Goal: Task Accomplishment & Management: Manage account settings

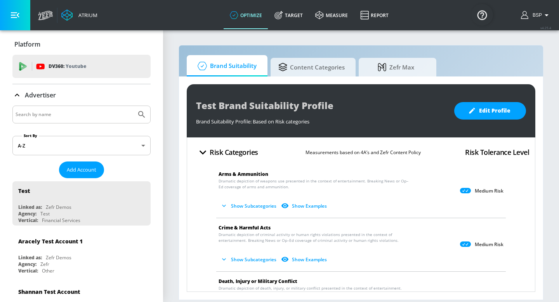
click at [112, 117] on input "Search by name" at bounding box center [75, 114] width 118 height 10
click at [138, 114] on icon "Submit Search" at bounding box center [141, 114] width 9 height 9
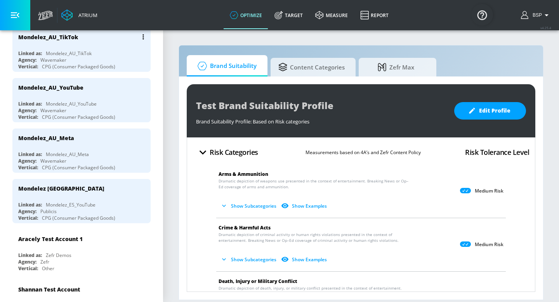
scroll to position [43, 0]
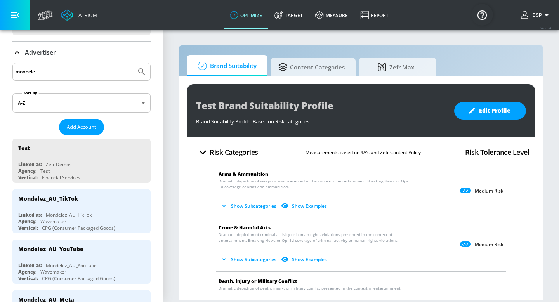
click at [74, 70] on input "mondele" at bounding box center [75, 72] width 118 height 10
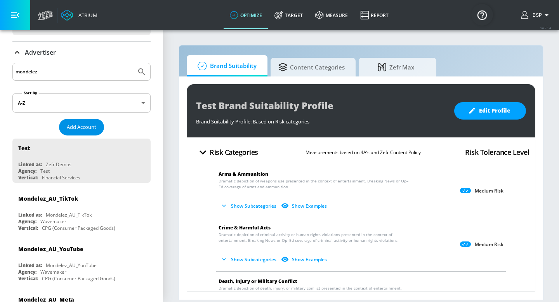
type input "mondelez"
click at [82, 125] on span "Add Account" at bounding box center [82, 127] width 30 height 9
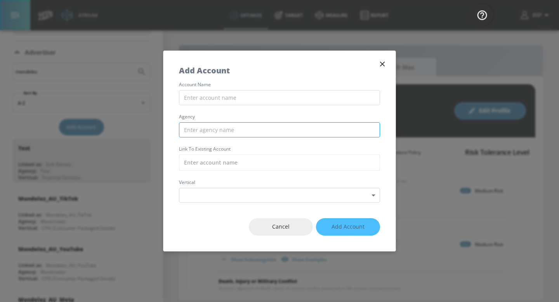
click at [317, 132] on input "text" at bounding box center [279, 129] width 201 height 15
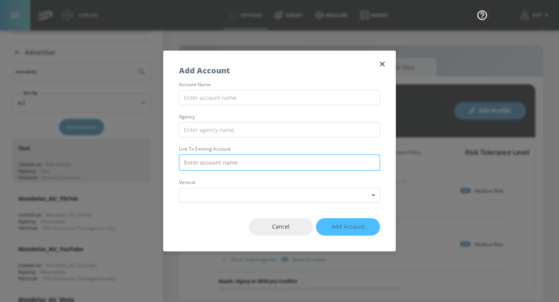
click at [312, 158] on input "text" at bounding box center [279, 163] width 201 height 16
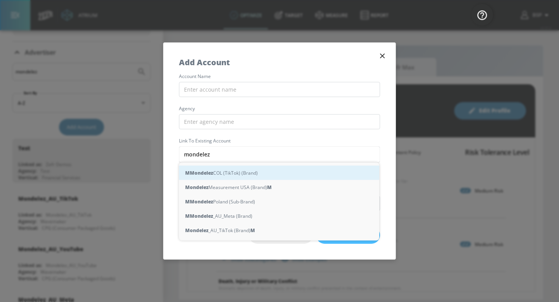
click at [309, 169] on div "M Mondelez COL (TikTok) (Brand)" at bounding box center [279, 173] width 200 height 14
type input "Mondelez COL (TikTok) (Brand)"
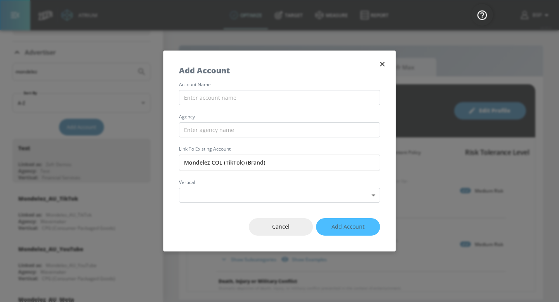
drag, startPoint x: 300, startPoint y: 167, endPoint x: 176, endPoint y: 163, distance: 124.3
click at [176, 163] on div "account name agency Link to Existing Account Mondelez COL (TikTok) (Brand) vert…" at bounding box center [279, 142] width 232 height 120
click at [282, 97] on input "text" at bounding box center [279, 97] width 201 height 15
paste input "Mondelez COL (TikTok) (Brand)"
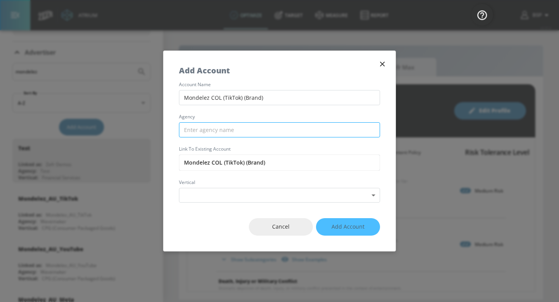
type input "Mondelez COL (TikTok) (Brand)"
click at [282, 128] on input "text" at bounding box center [279, 129] width 201 height 15
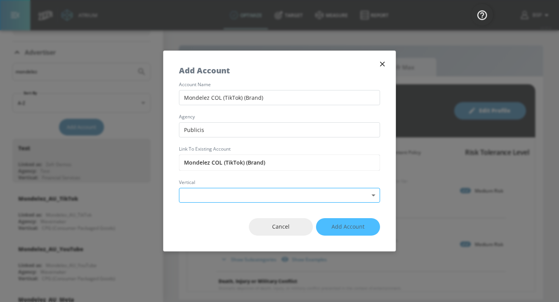
type input "Publicis"
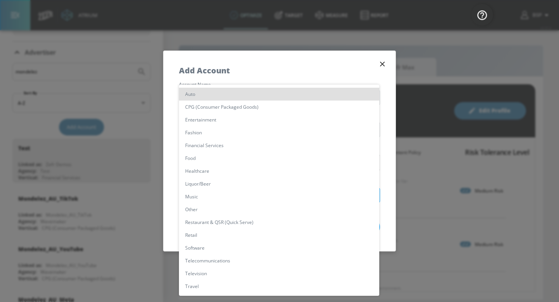
click at [324, 197] on body "Atrium optimize Target measure Report optimize Target measure Report v 4.25.4 B…" at bounding box center [279, 151] width 559 height 302
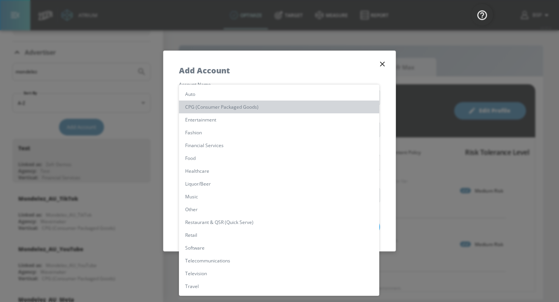
click at [299, 109] on li "CPG (Consumer Packaged Goods)" at bounding box center [279, 107] width 200 height 13
type input "[object Object]"
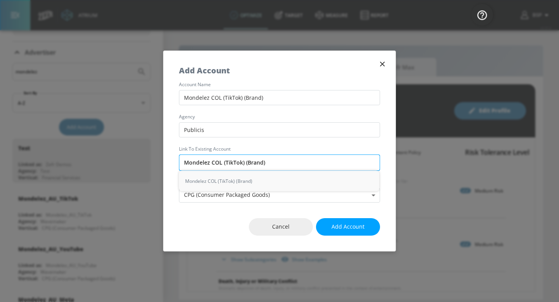
drag, startPoint x: 245, startPoint y: 161, endPoint x: 293, endPoint y: 165, distance: 47.6
click at [293, 165] on input "Mondelez COL (TikTok) (Brand)" at bounding box center [279, 163] width 201 height 16
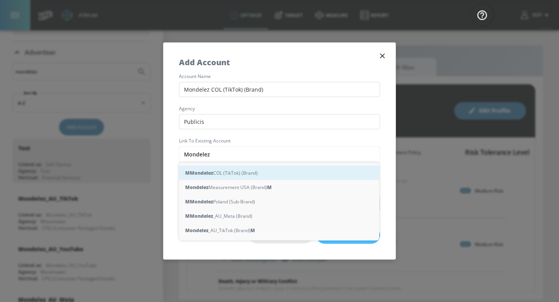
click at [285, 172] on div "M Mondelez COL (TikTok) (Brand)" at bounding box center [279, 173] width 200 height 14
type input "Mondelez COL (TikTok) (Brand)"
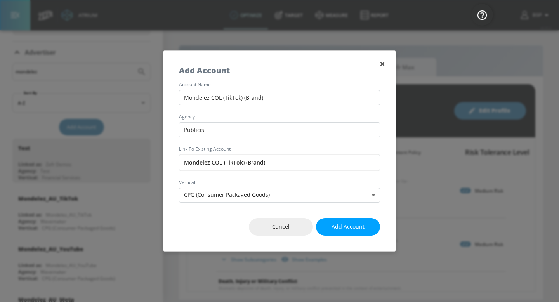
drag, startPoint x: 243, startPoint y: 98, endPoint x: 322, endPoint y: 105, distance: 79.9
click at [322, 105] on div "account name Mondelez COL (TikTok) (Brand) agency Publicis Link to Existing Acc…" at bounding box center [279, 142] width 232 height 120
type input "Mondelez COL (TikTok)"
click at [348, 225] on span "Add Account" at bounding box center [348, 227] width 33 height 10
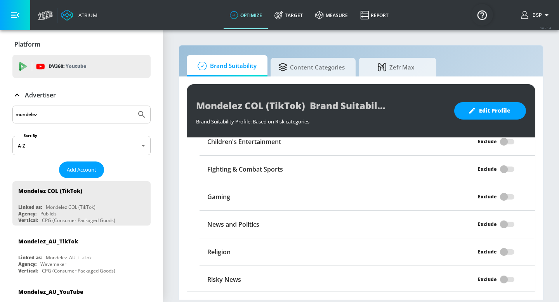
scroll to position [744, 0]
click at [498, 276] on div "Exclude" at bounding box center [493, 278] width 84 height 15
click at [502, 277] on div "Exclude" at bounding box center [493, 278] width 84 height 15
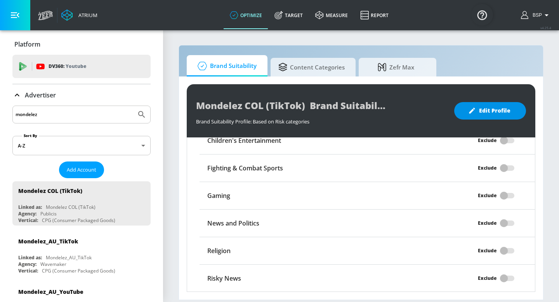
click at [507, 106] on span "Edit Profile" at bounding box center [490, 111] width 41 height 10
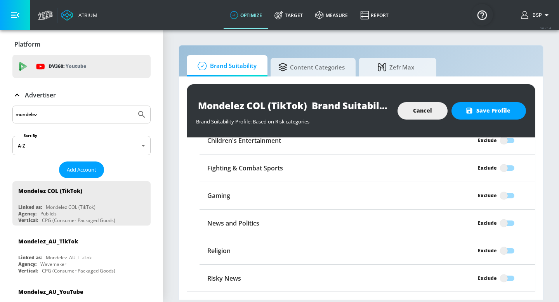
click at [502, 278] on input "Exclude" at bounding box center [504, 278] width 44 height 15
checkbox input "true"
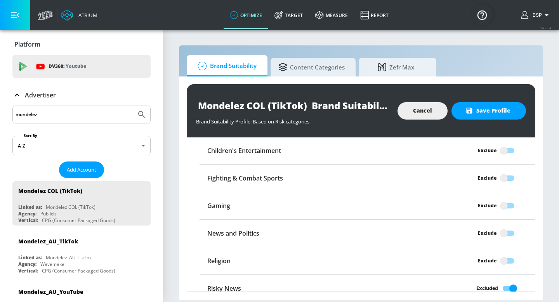
scroll to position [717, 0]
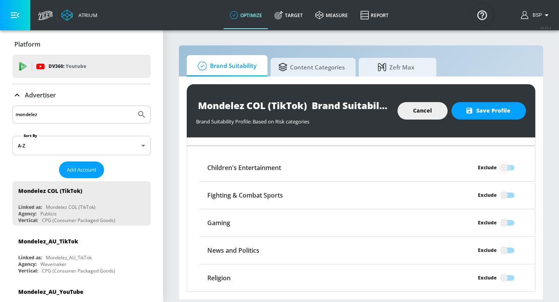
click at [500, 166] on input "Exclude" at bounding box center [504, 167] width 44 height 15
checkbox input "true"
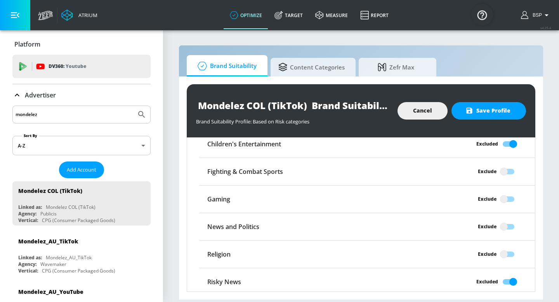
scroll to position [744, 0]
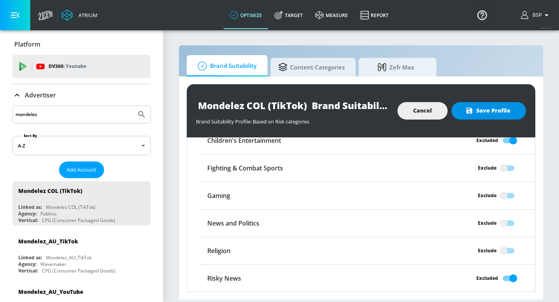
click at [493, 117] on button "Save Profile" at bounding box center [489, 110] width 75 height 17
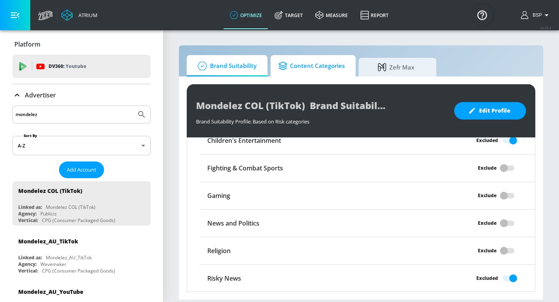
click at [307, 69] on span "Content Categories" at bounding box center [311, 66] width 66 height 19
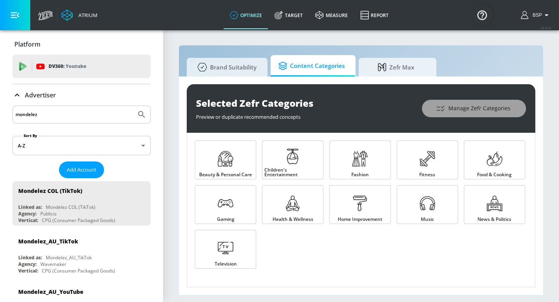
click at [479, 113] on button "Manage Zefr Categories" at bounding box center [474, 108] width 104 height 17
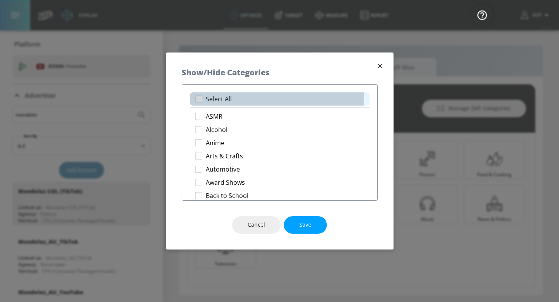
click at [245, 101] on li "Select All" at bounding box center [280, 98] width 180 height 13
checkbox input "true"
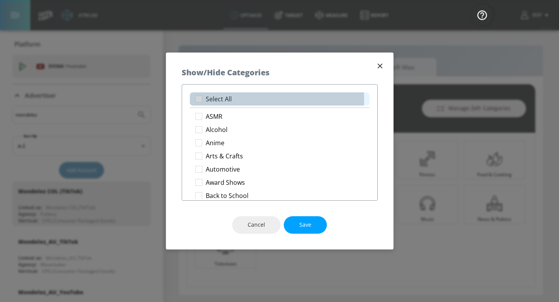
checkbox input "true"
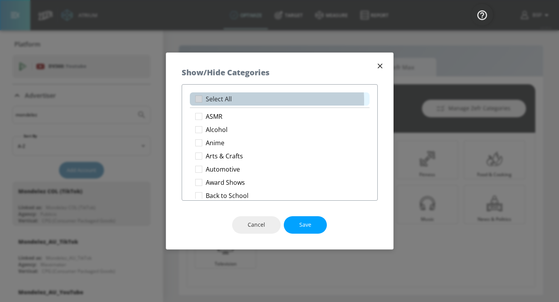
checkbox input "true"
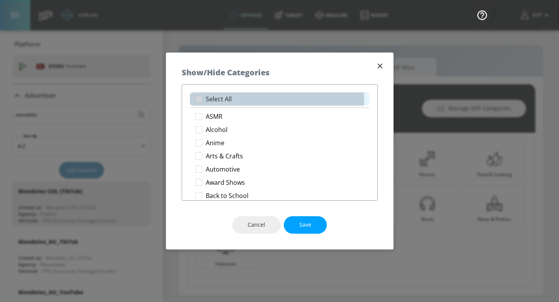
checkbox input "true"
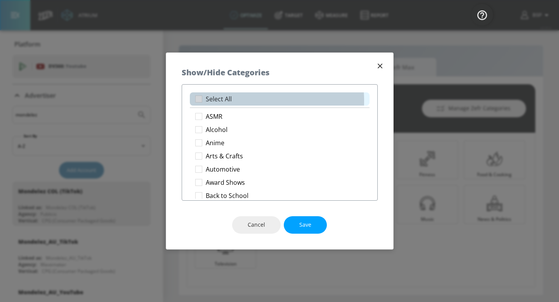
checkbox input "true"
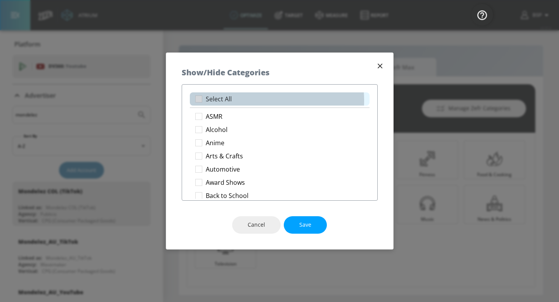
checkbox input "true"
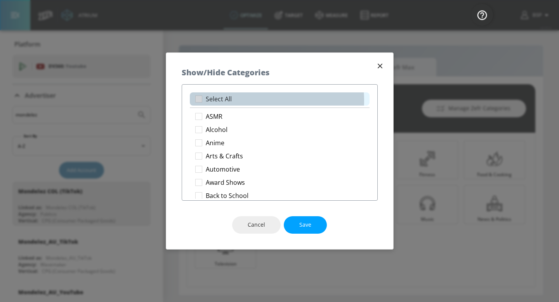
checkbox input "true"
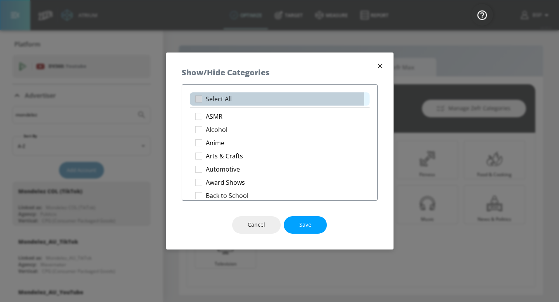
checkbox input "true"
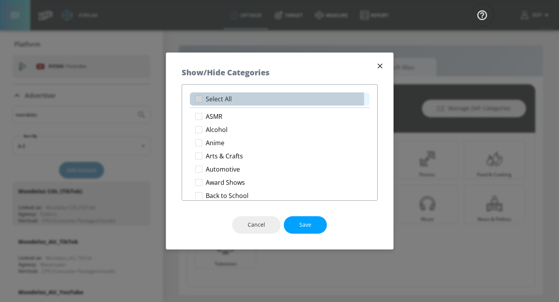
checkbox input "true"
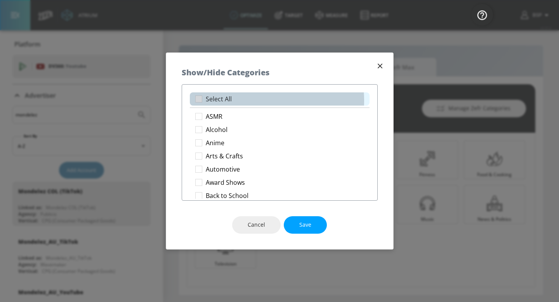
checkbox input "true"
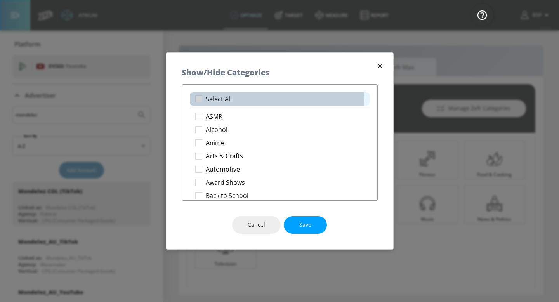
checkbox input "true"
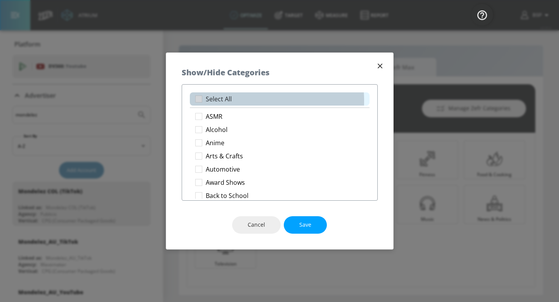
checkbox input "true"
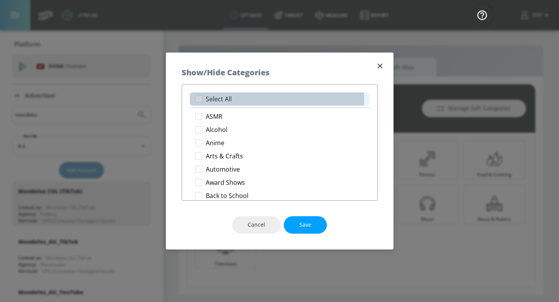
checkbox input "true"
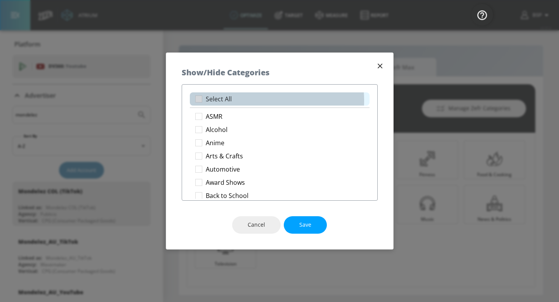
checkbox input "true"
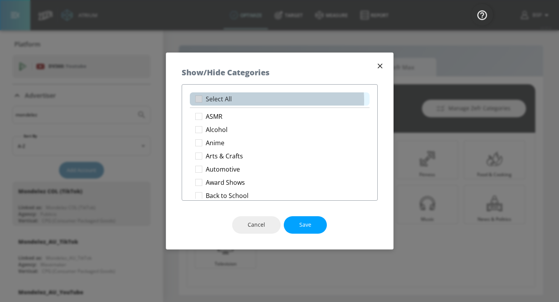
checkbox input "true"
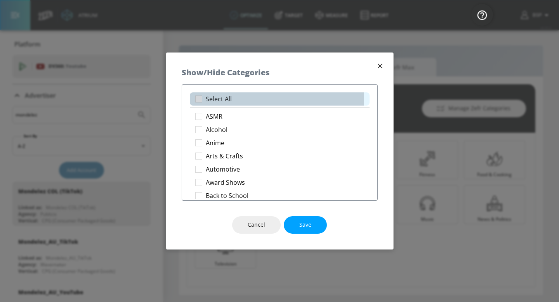
checkbox input "true"
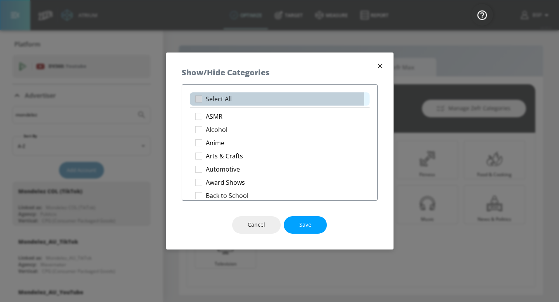
checkbox input "true"
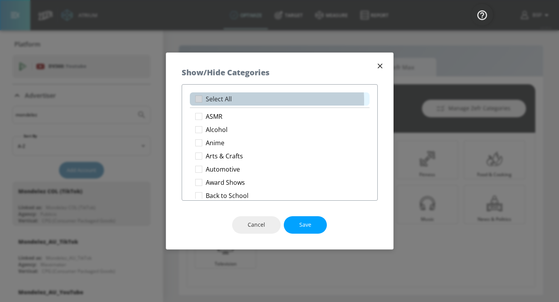
checkbox input "true"
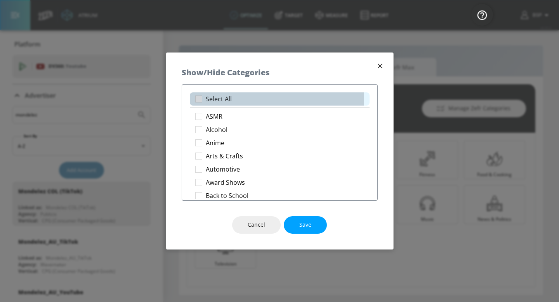
checkbox input "true"
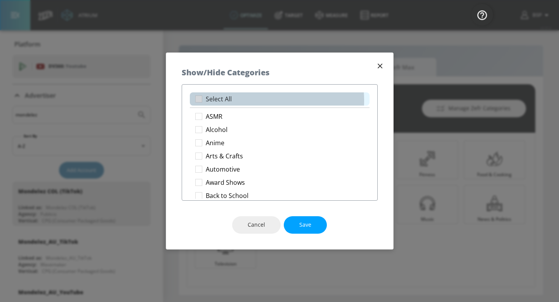
checkbox input "true"
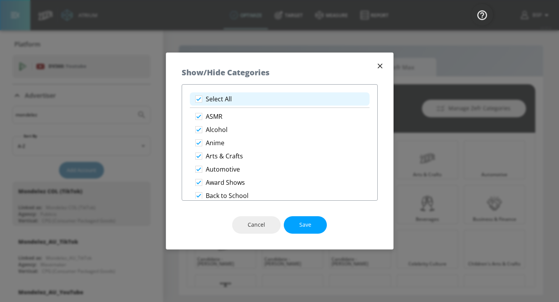
click at [244, 101] on li "Select All" at bounding box center [280, 98] width 180 height 13
checkbox input "false"
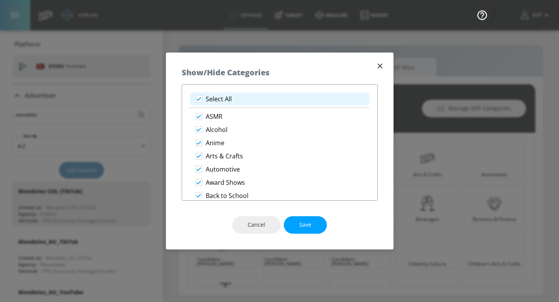
checkbox input "false"
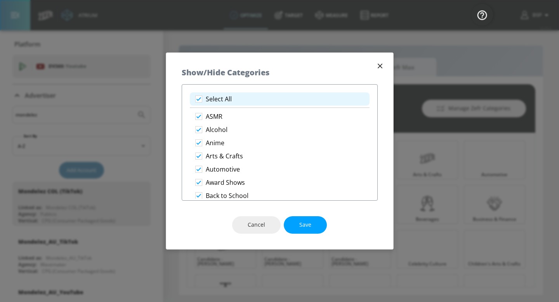
checkbox input "false"
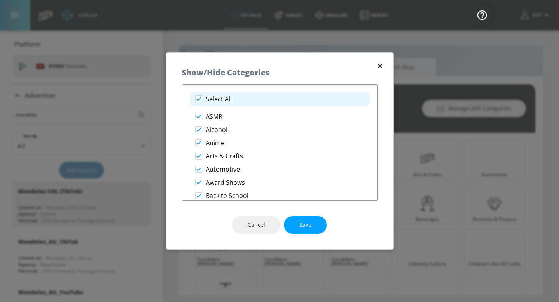
checkbox input "false"
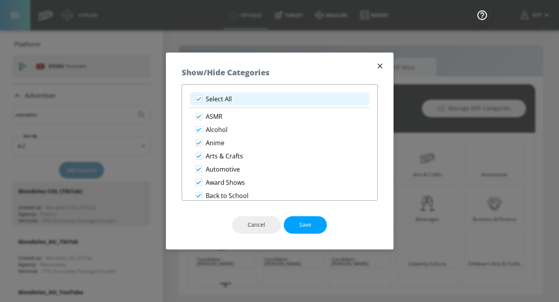
checkbox input "false"
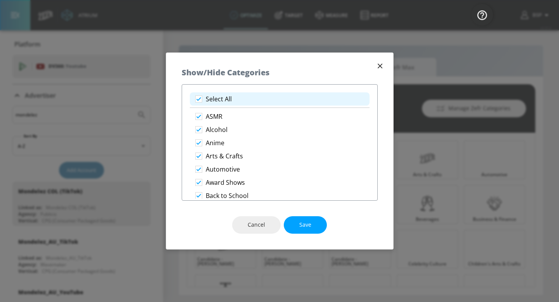
checkbox input "false"
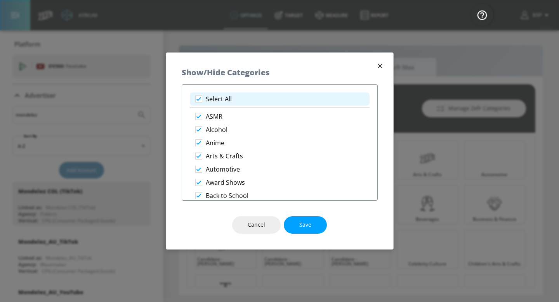
checkbox input "false"
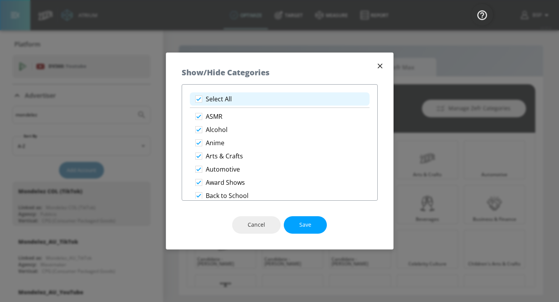
checkbox input "false"
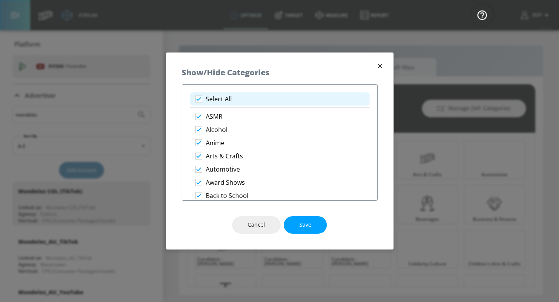
checkbox input "false"
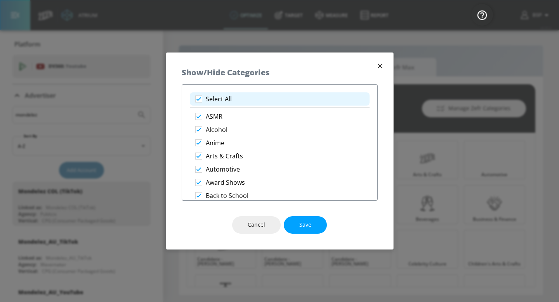
checkbox input "false"
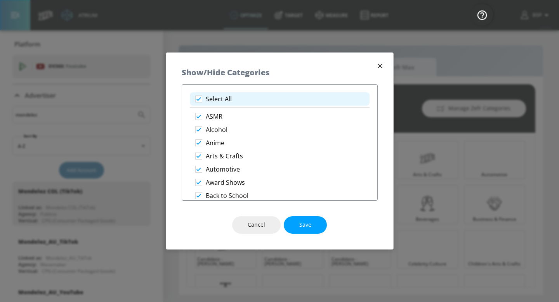
checkbox input "false"
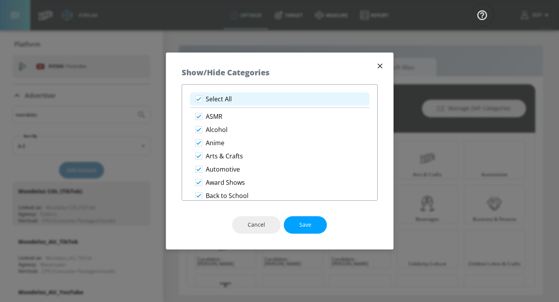
checkbox input "false"
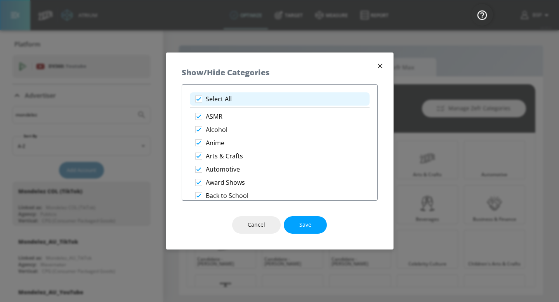
checkbox input "false"
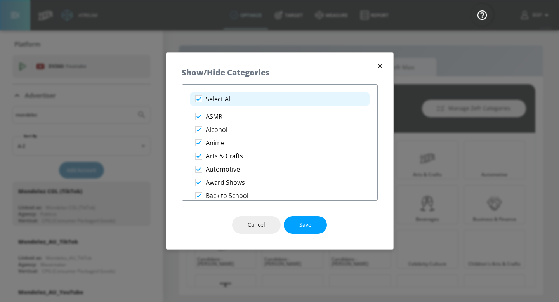
checkbox input "false"
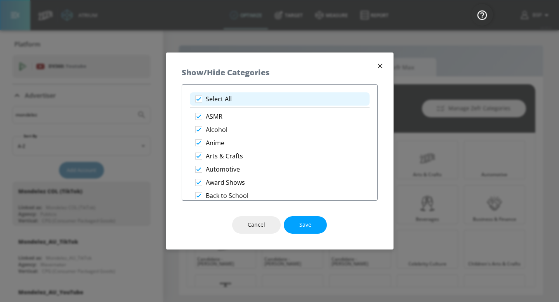
checkbox input "false"
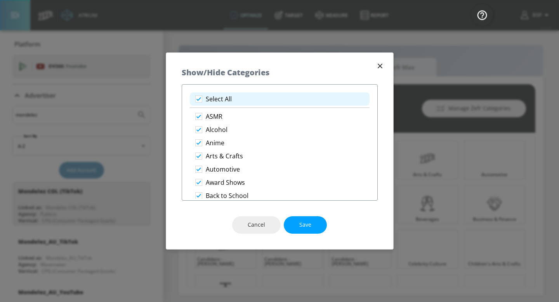
checkbox input "false"
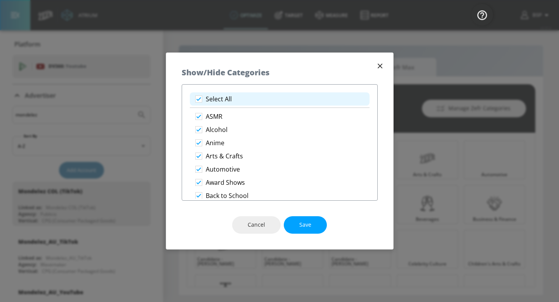
checkbox input "false"
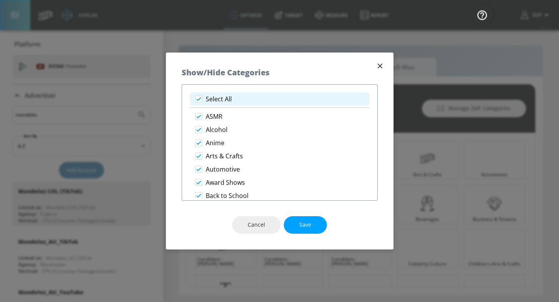
checkbox input "false"
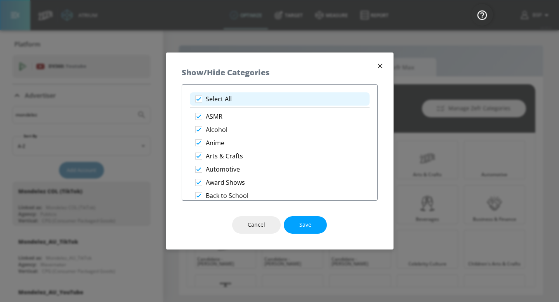
checkbox input "false"
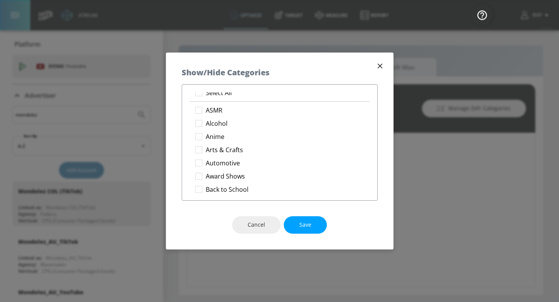
scroll to position [3, 0]
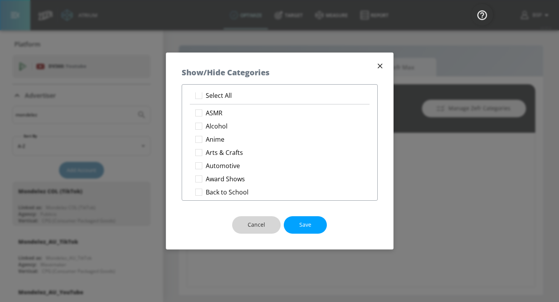
click at [264, 221] on span "Cancel" at bounding box center [256, 225] width 17 height 10
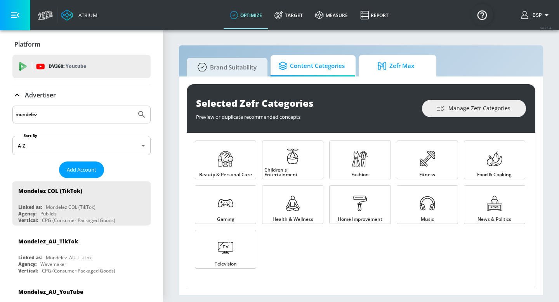
click at [399, 73] on span "Zefr Max" at bounding box center [395, 66] width 59 height 19
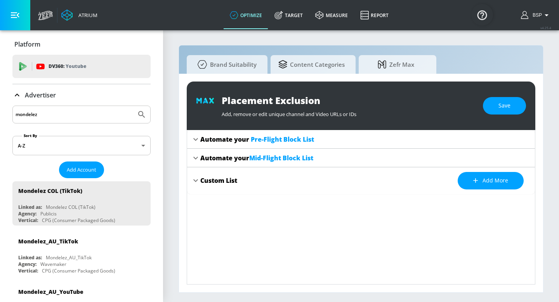
click at [197, 141] on icon at bounding box center [195, 139] width 9 height 9
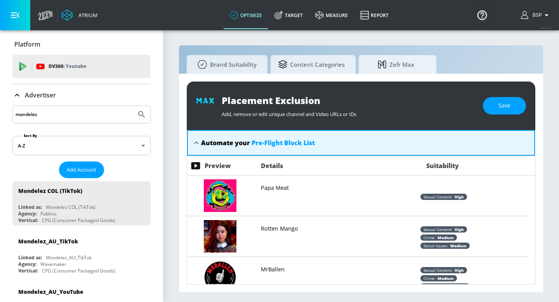
click at [196, 142] on icon at bounding box center [196, 142] width 5 height 3
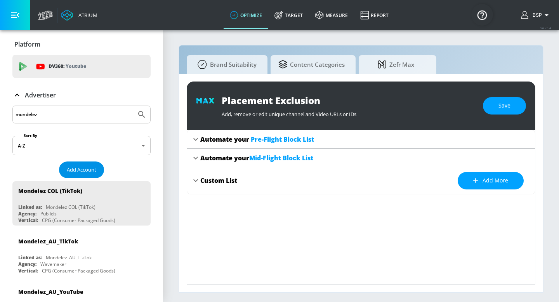
click at [70, 168] on span "Add Account" at bounding box center [82, 169] width 30 height 9
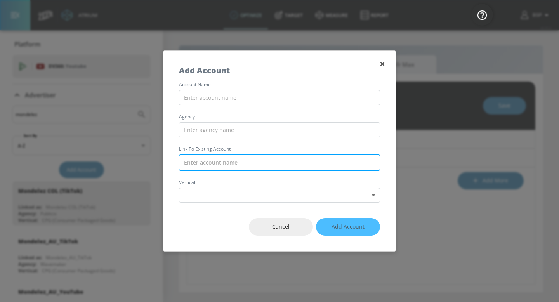
click at [264, 167] on input "text" at bounding box center [279, 163] width 201 height 16
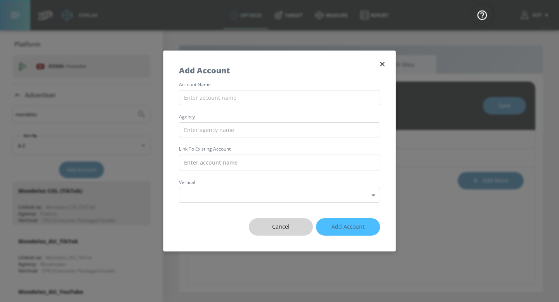
click at [287, 231] on span "Cancel" at bounding box center [280, 227] width 33 height 10
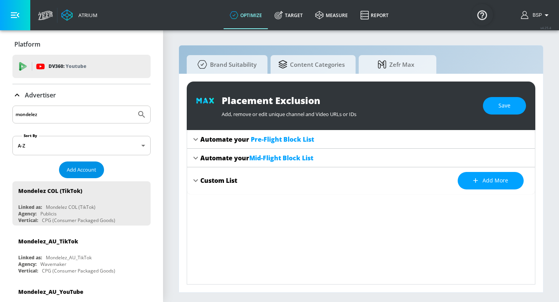
click at [94, 169] on button "Add Account" at bounding box center [81, 170] width 45 height 17
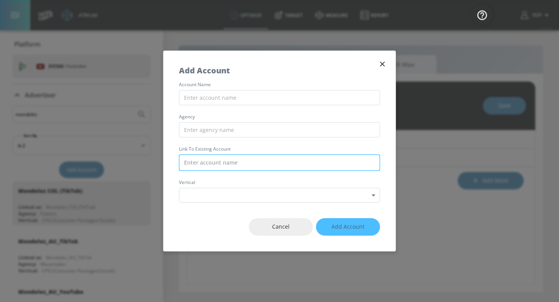
click at [236, 163] on input "text" at bounding box center [279, 163] width 201 height 16
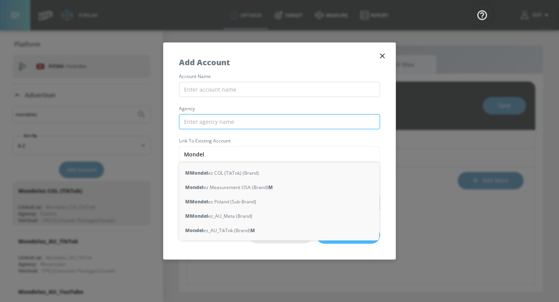
click at [298, 121] on input "text" at bounding box center [279, 121] width 201 height 15
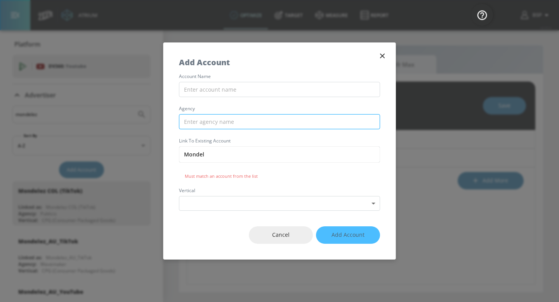
click at [298, 121] on input "text" at bounding box center [279, 121] width 201 height 15
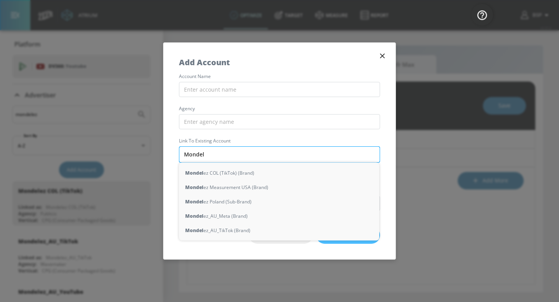
click at [300, 154] on input "Mondel" at bounding box center [279, 154] width 201 height 16
click at [379, 57] on icon "button" at bounding box center [382, 56] width 9 height 9
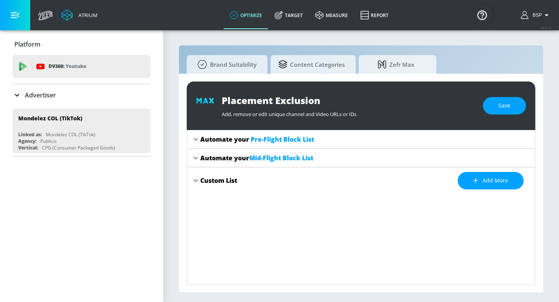
click at [22, 96] on div "Advertiser" at bounding box center [33, 94] width 43 height 9
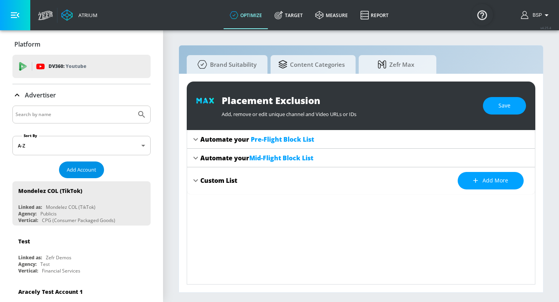
click at [81, 173] on span "Add Account" at bounding box center [82, 169] width 30 height 9
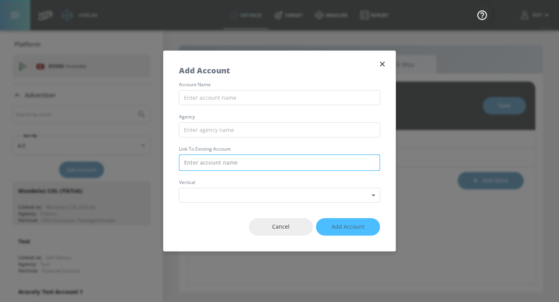
click at [218, 163] on input "text" at bounding box center [279, 163] width 201 height 16
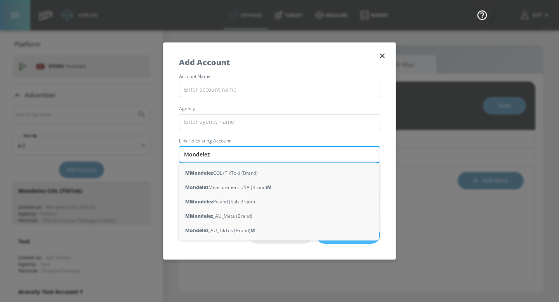
type input "Mondeleze"
type input "MMondelez"
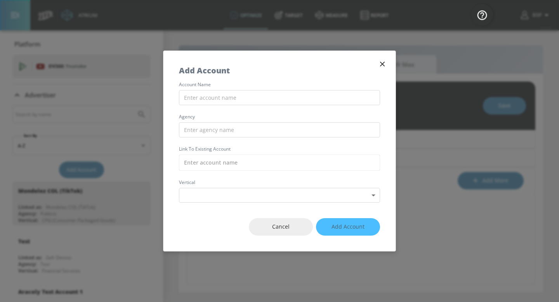
click at [383, 66] on icon "button" at bounding box center [382, 64] width 9 height 9
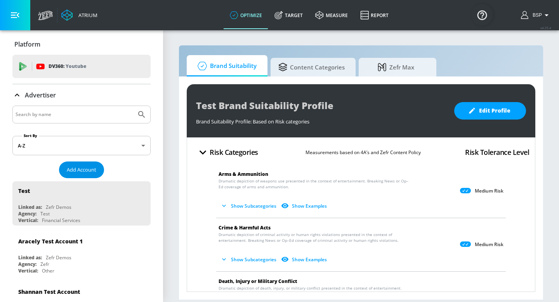
click at [77, 173] on span "Add Account" at bounding box center [82, 169] width 30 height 9
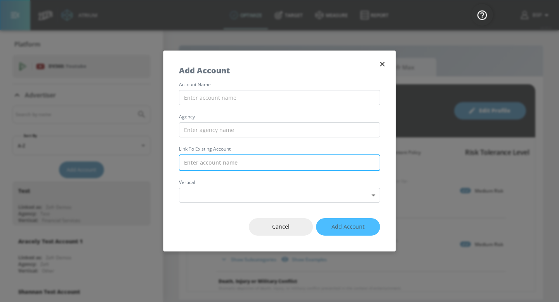
click at [264, 165] on input "text" at bounding box center [279, 163] width 201 height 16
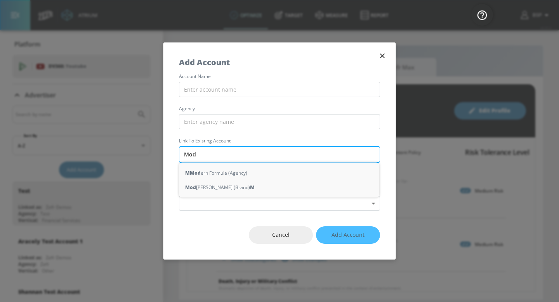
type input "Moda"
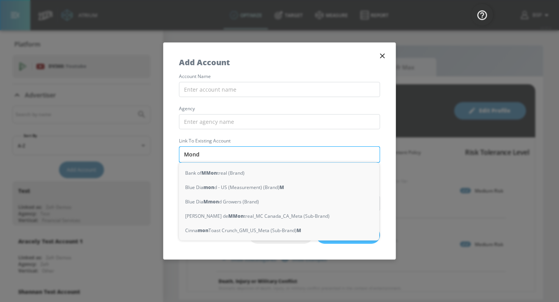
type input "Monda"
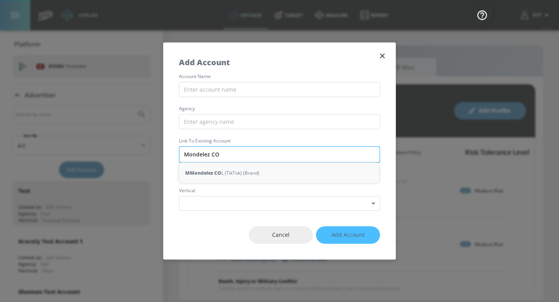
type input "Mondelez COL"
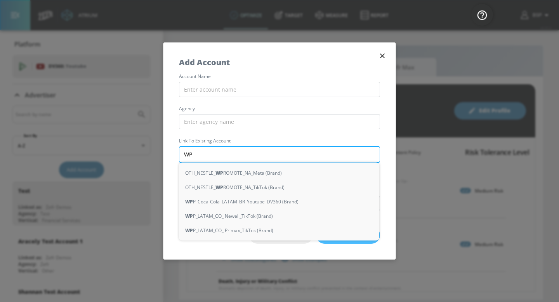
type input "WPP"
type input "Monda"
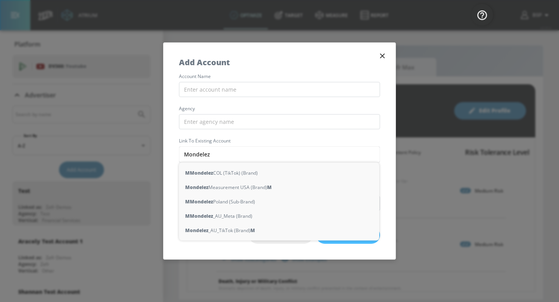
type input "Mondelezx"
type input "Mondele"
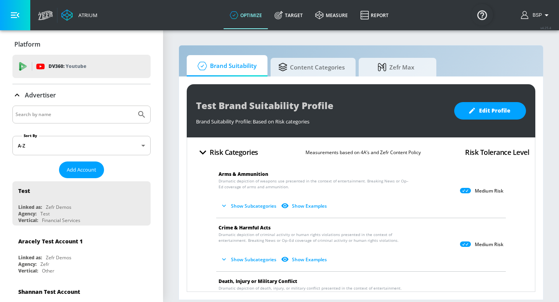
click at [537, 19] on button "BSP" at bounding box center [536, 14] width 30 height 9
click at [527, 32] on div "Logout" at bounding box center [517, 35] width 65 height 9
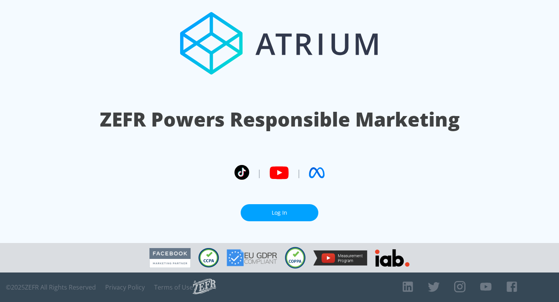
click at [275, 216] on link "Log In" at bounding box center [280, 212] width 78 height 17
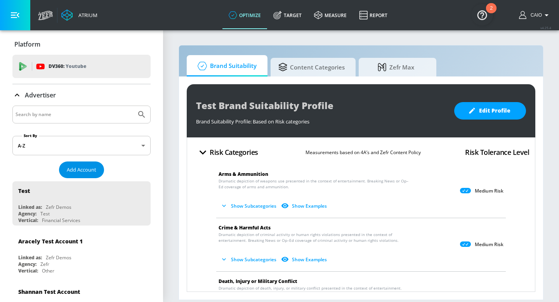
click at [83, 168] on span "Add Account" at bounding box center [82, 169] width 30 height 9
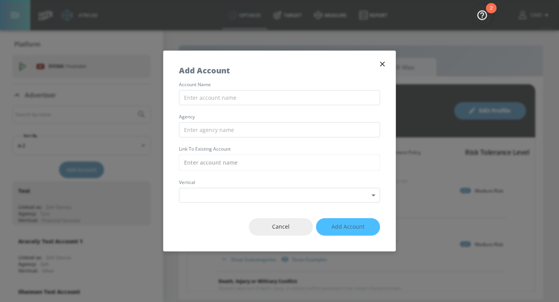
click at [304, 171] on div "account name agency Link to Existing Account vertical Select Vertical ​" at bounding box center [279, 142] width 232 height 120
click at [304, 169] on input "text" at bounding box center [279, 163] width 201 height 16
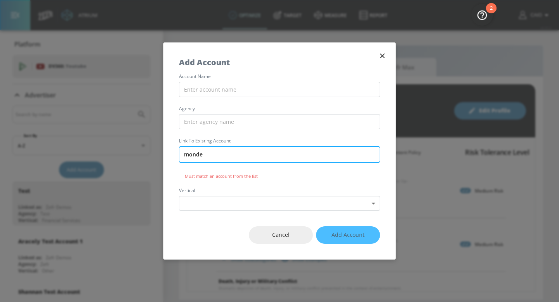
type input "mondel"
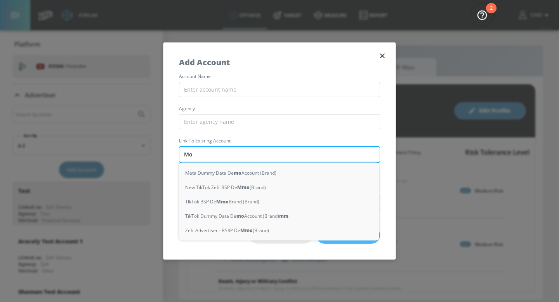
type input "Mon"
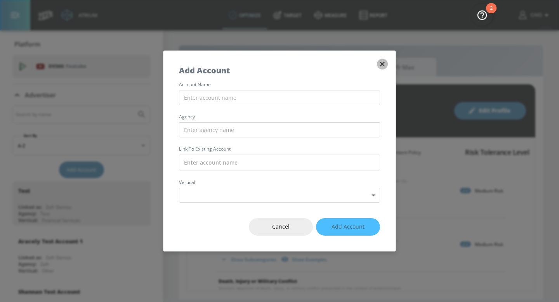
click at [386, 64] on icon "button" at bounding box center [382, 64] width 9 height 9
